Goal: Communication & Community: Answer question/provide support

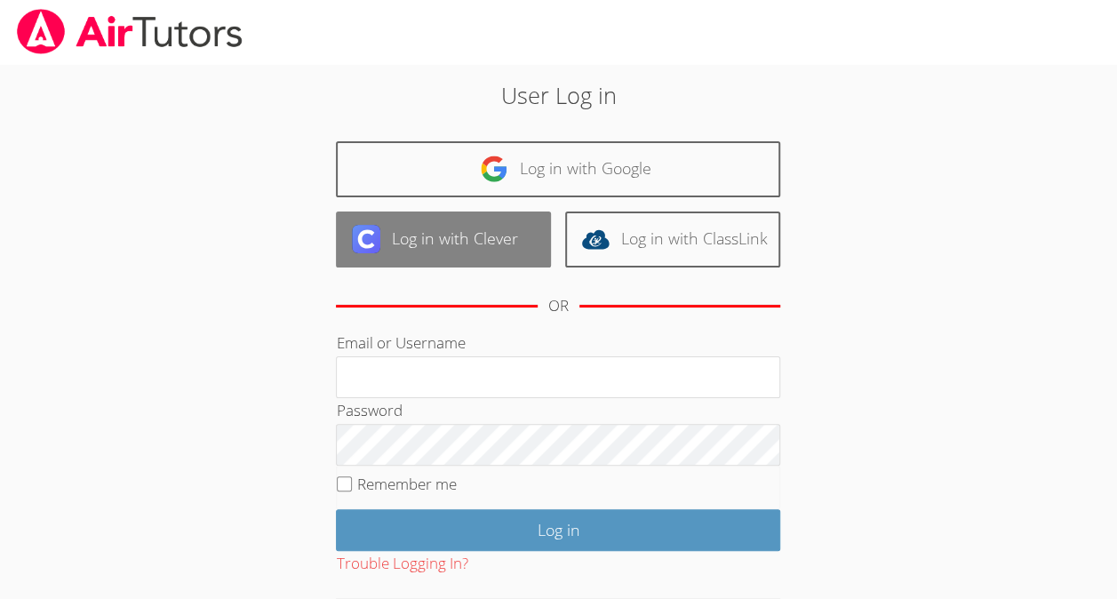
click at [512, 251] on link "Log in with Clever" at bounding box center [443, 240] width 215 height 56
click at [472, 229] on link "Log in with Clever" at bounding box center [443, 240] width 215 height 56
click at [436, 238] on link "Log in with Clever" at bounding box center [443, 240] width 215 height 56
click at [414, 212] on link "Log in with Clever" at bounding box center [443, 240] width 215 height 56
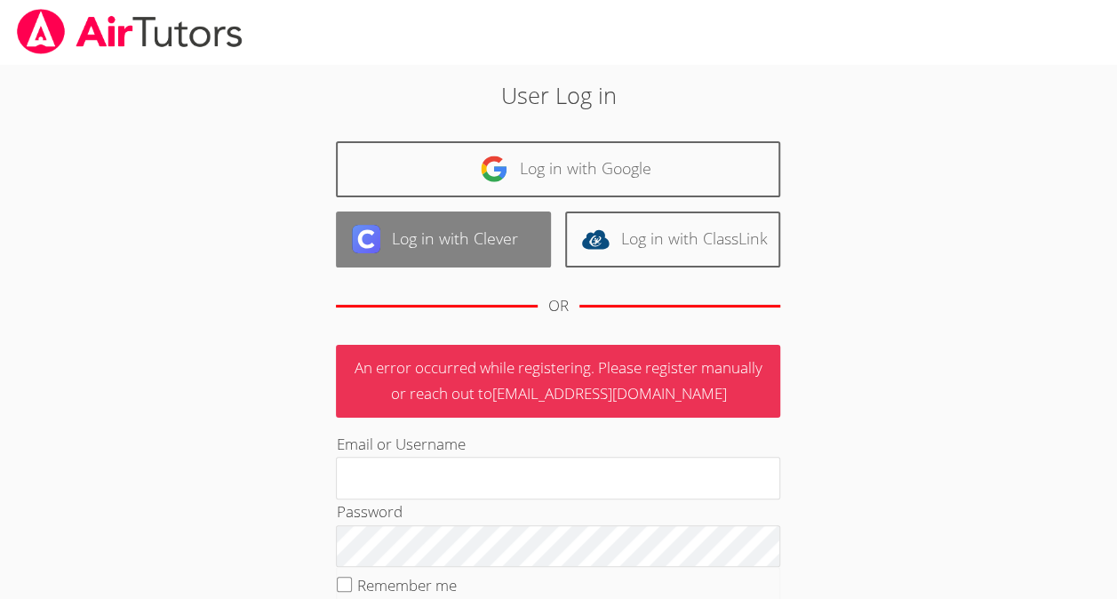
click at [465, 248] on link "Log in with Clever" at bounding box center [443, 240] width 215 height 56
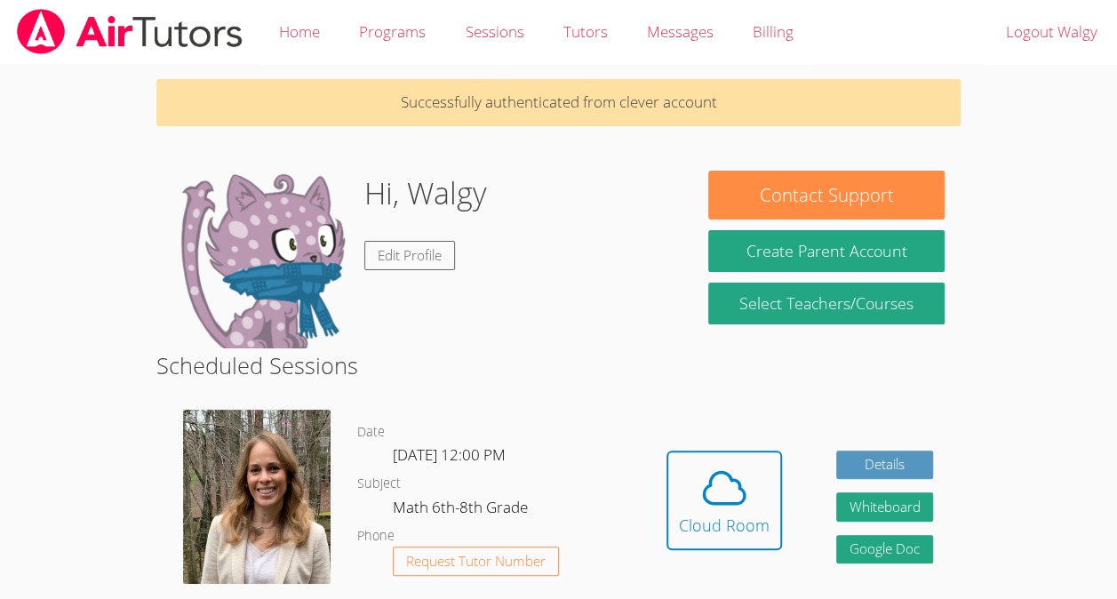
click at [723, 564] on div "Hidden Cloud Room" at bounding box center [725, 514] width 116 height 126
click at [701, 528] on div "Cloud Room" at bounding box center [724, 525] width 91 height 25
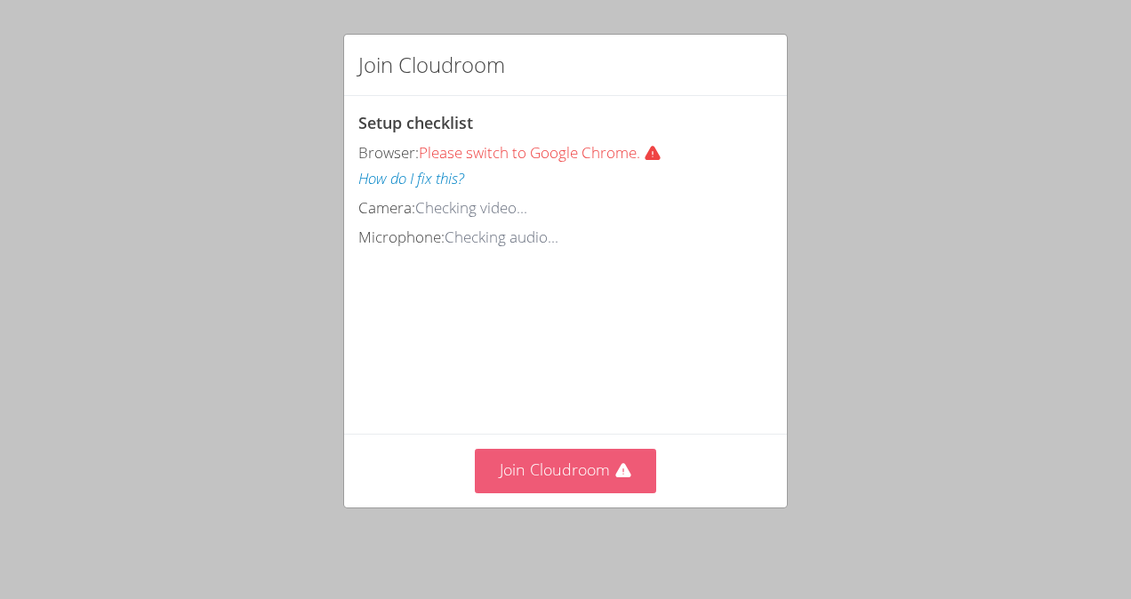
click at [603, 484] on button "Join Cloudroom" at bounding box center [566, 471] width 182 height 44
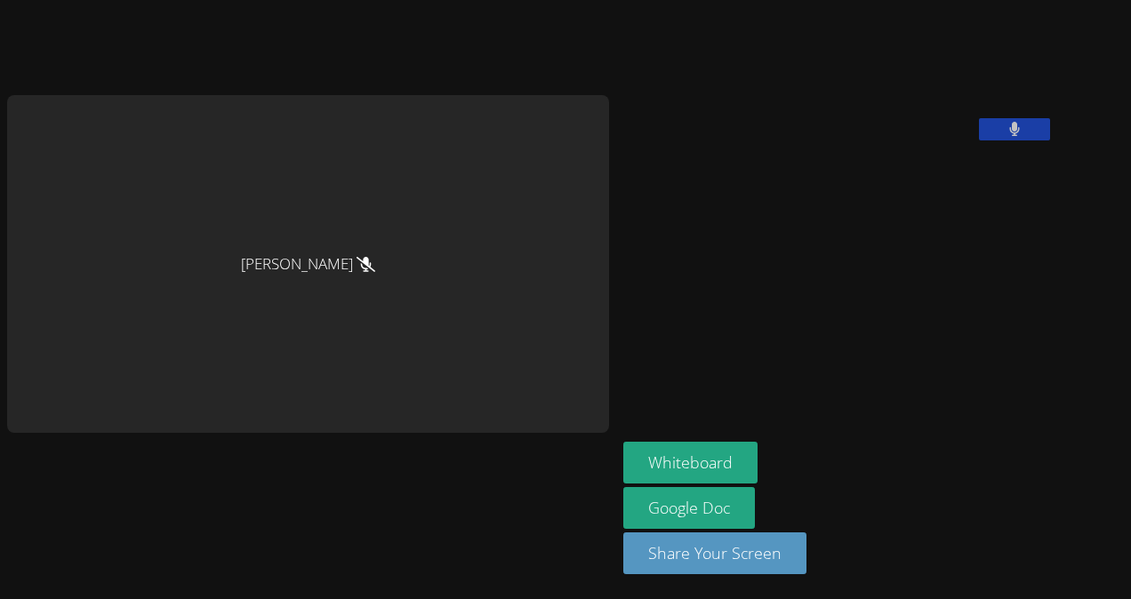
click at [979, 140] on button at bounding box center [1014, 129] width 71 height 22
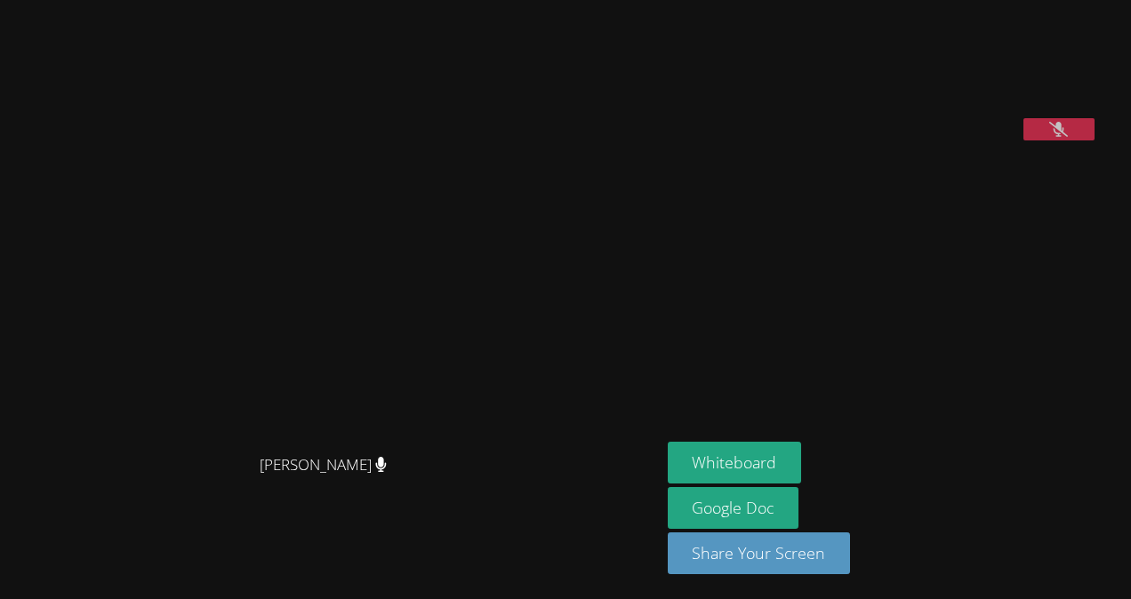
click at [1064, 140] on button at bounding box center [1058, 129] width 71 height 22
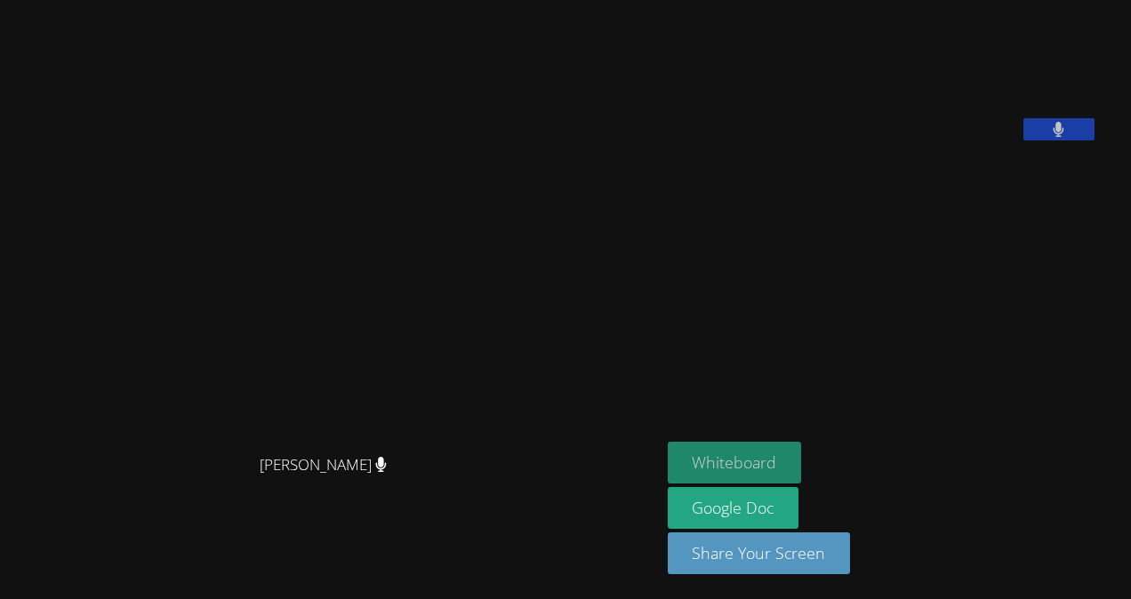
click at [764, 455] on button "Whiteboard" at bounding box center [735, 463] width 134 height 42
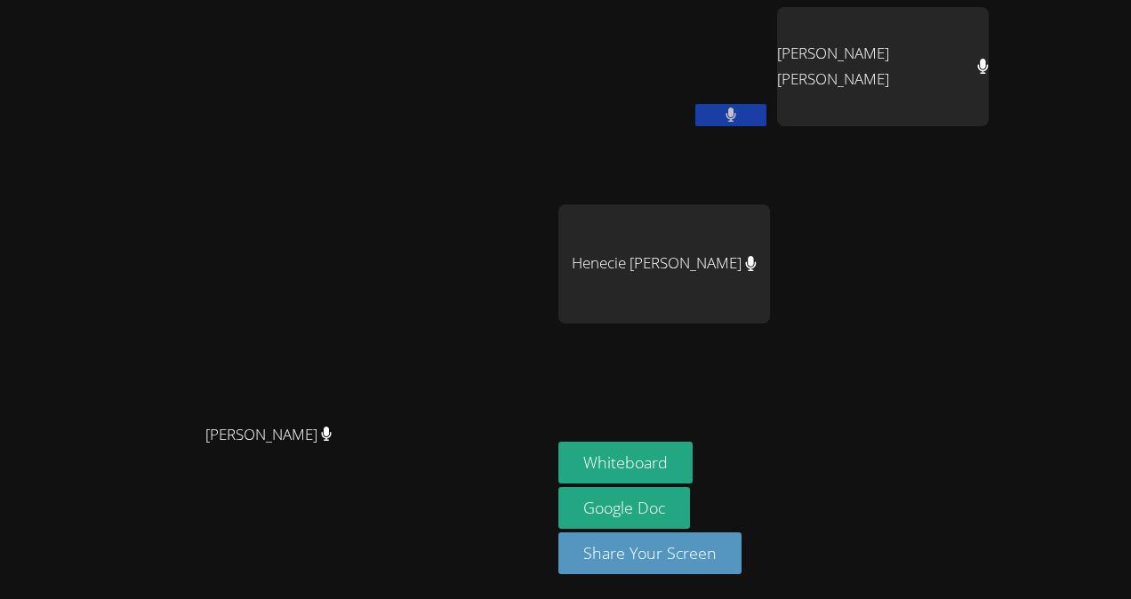
click at [989, 243] on div "Walgy Nissage Eloar Dowendjina Louis Chery Henecie Charles" at bounding box center [773, 201] width 430 height 388
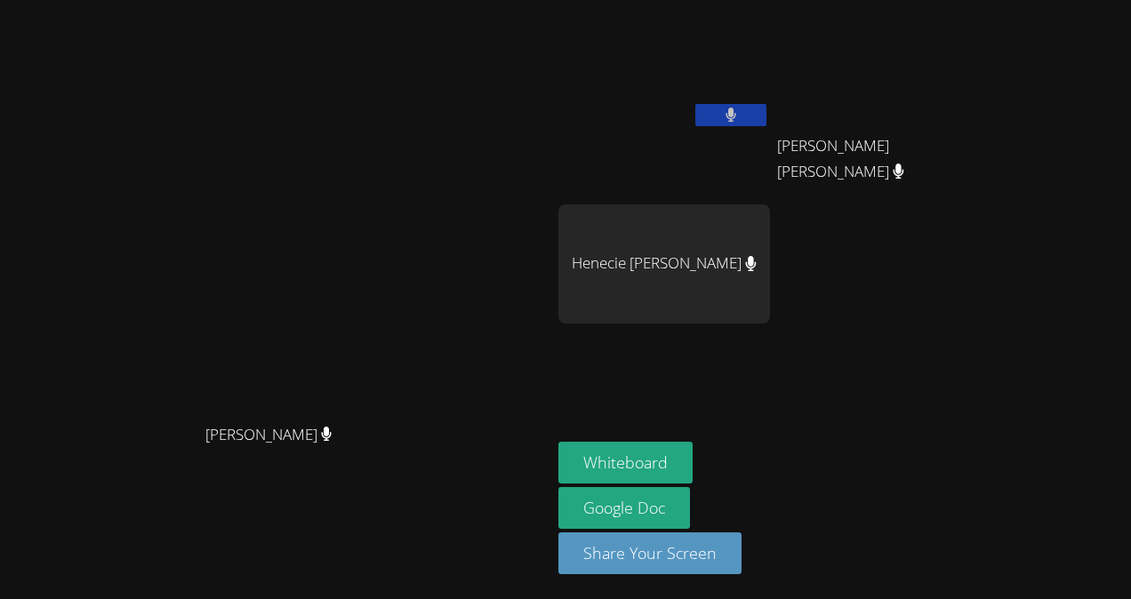
click at [987, 309] on div "Walgy Nissage Eloar Dowendjina Louis Chery Eloar Dowendjina Louis Chery Henecie…" at bounding box center [773, 201] width 430 height 388
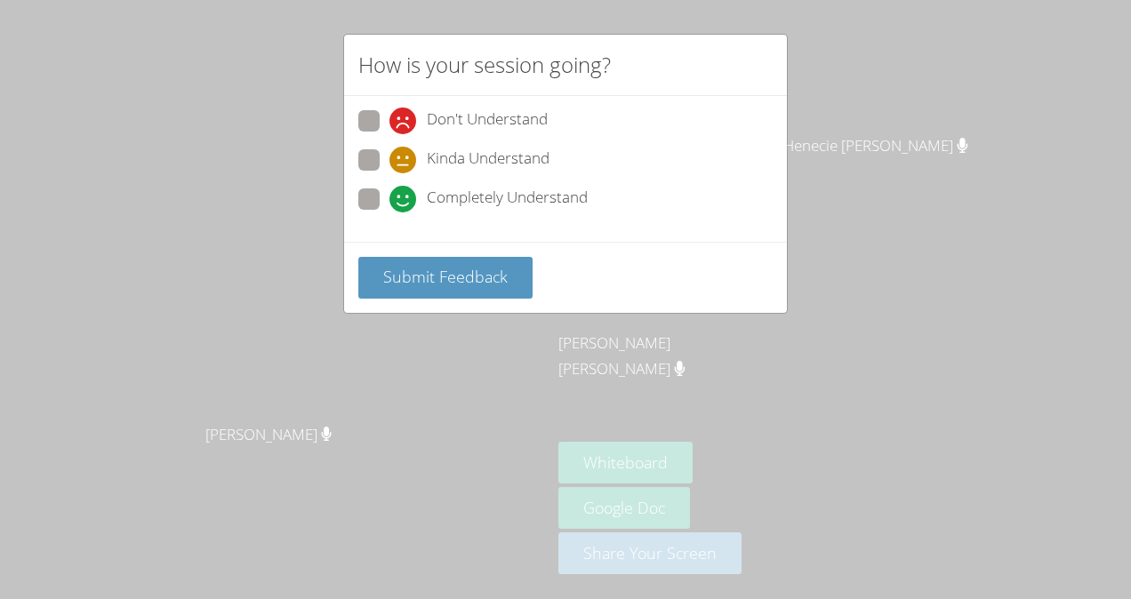
click at [411, 197] on icon at bounding box center [402, 199] width 27 height 27
click at [404, 197] on input "Completely Understand" at bounding box center [396, 195] width 15 height 15
radio input "true"
click at [441, 272] on span "Submit Feedback" at bounding box center [445, 276] width 124 height 21
